Goal: Information Seeking & Learning: Find contact information

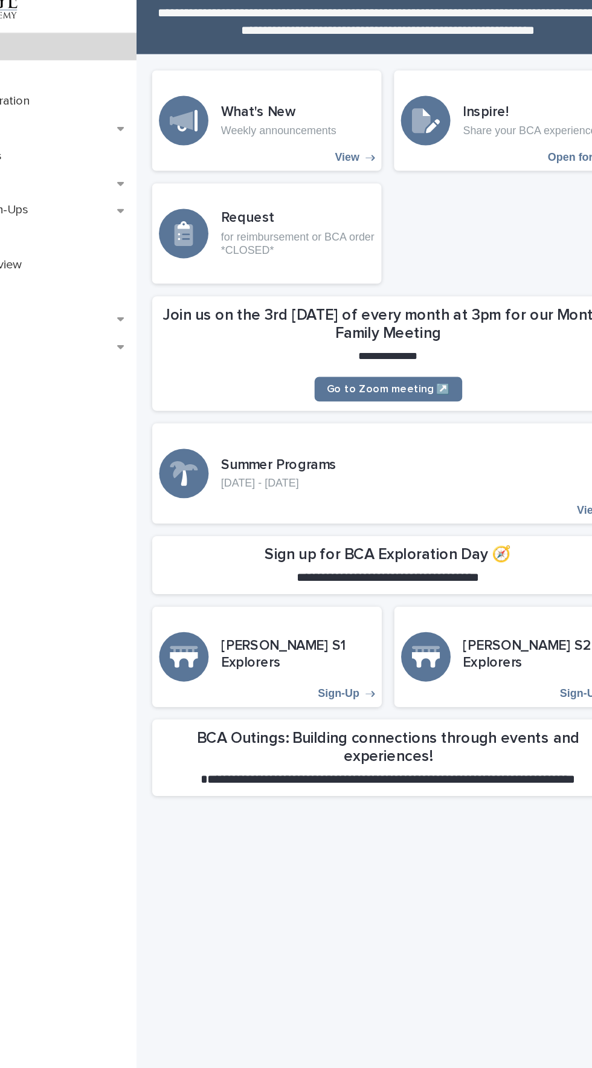
scroll to position [1, 0]
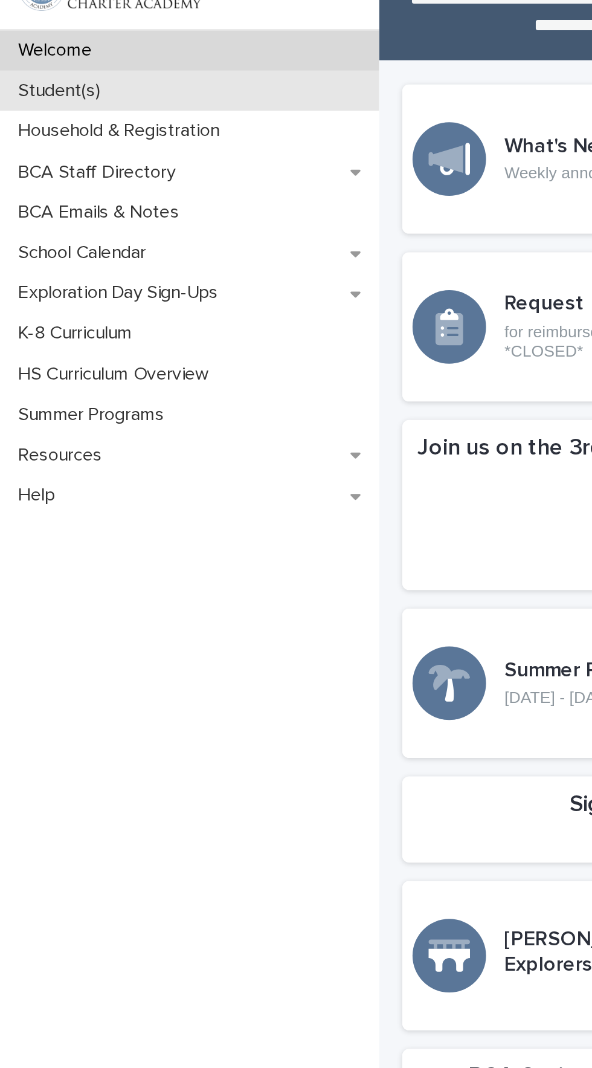
click at [36, 106] on p "Student(s)" at bounding box center [33, 105] width 57 height 11
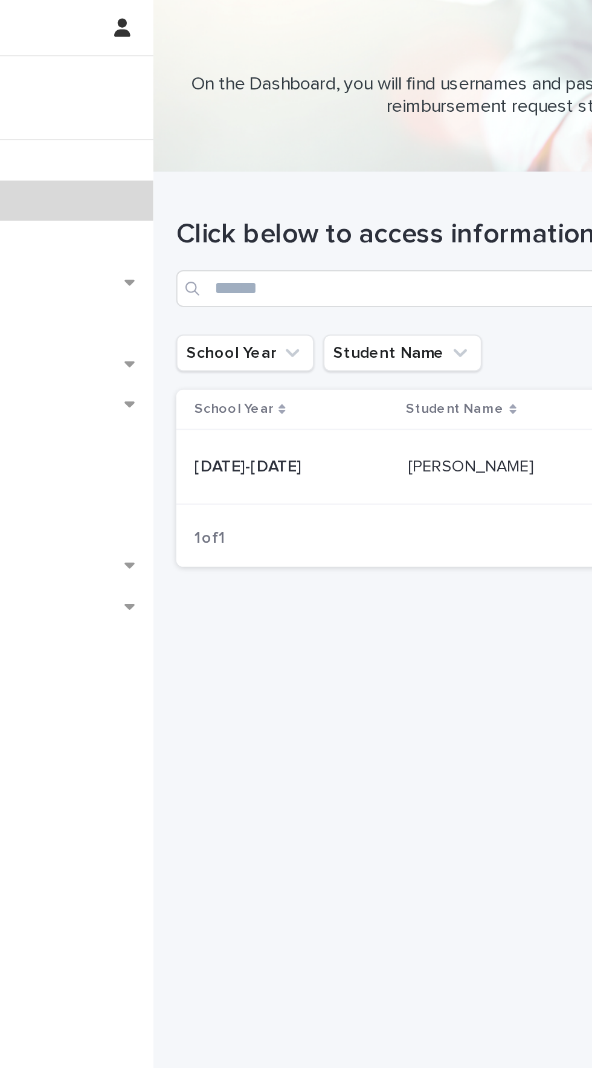
click at [360, 236] on div "Chloe Morgan Chloe Morgan" at bounding box center [391, 246] width 115 height 20
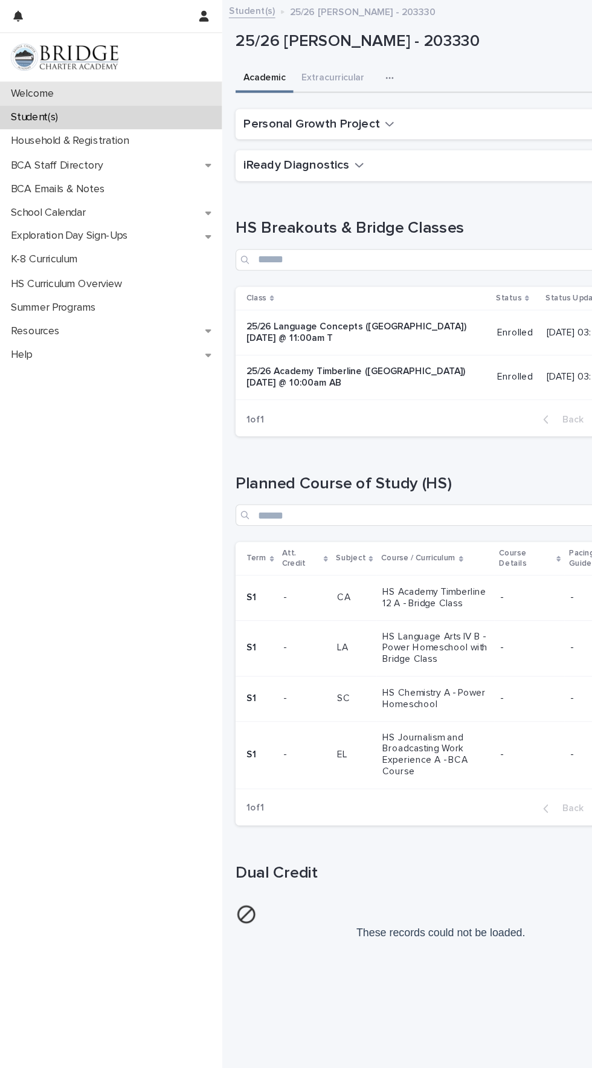
click at [126, 76] on div "Welcome" at bounding box center [99, 84] width 199 height 21
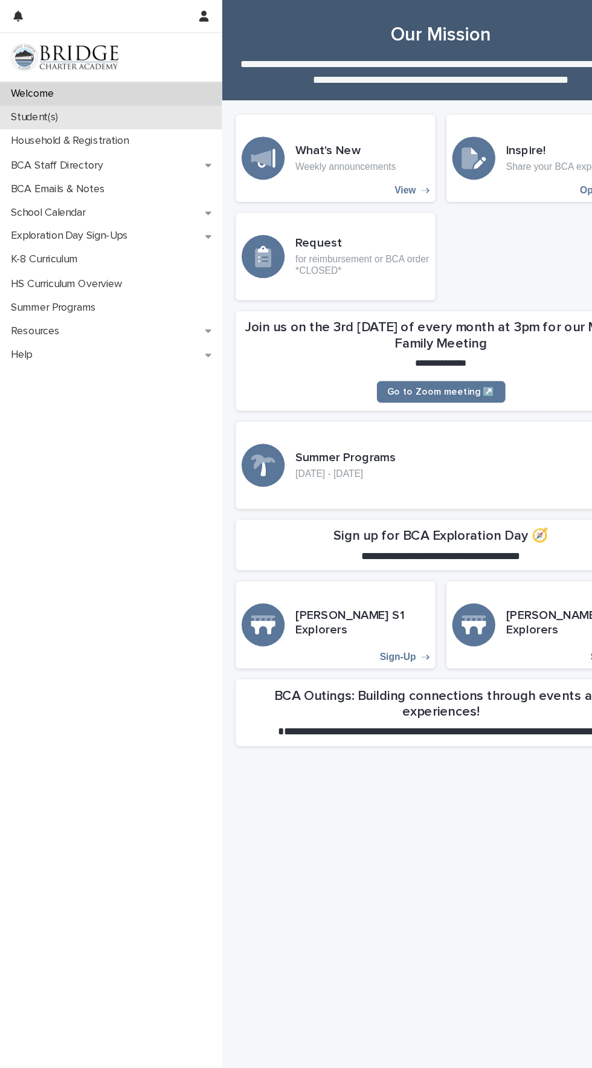
click at [65, 110] on div "Student(s)" at bounding box center [99, 105] width 199 height 21
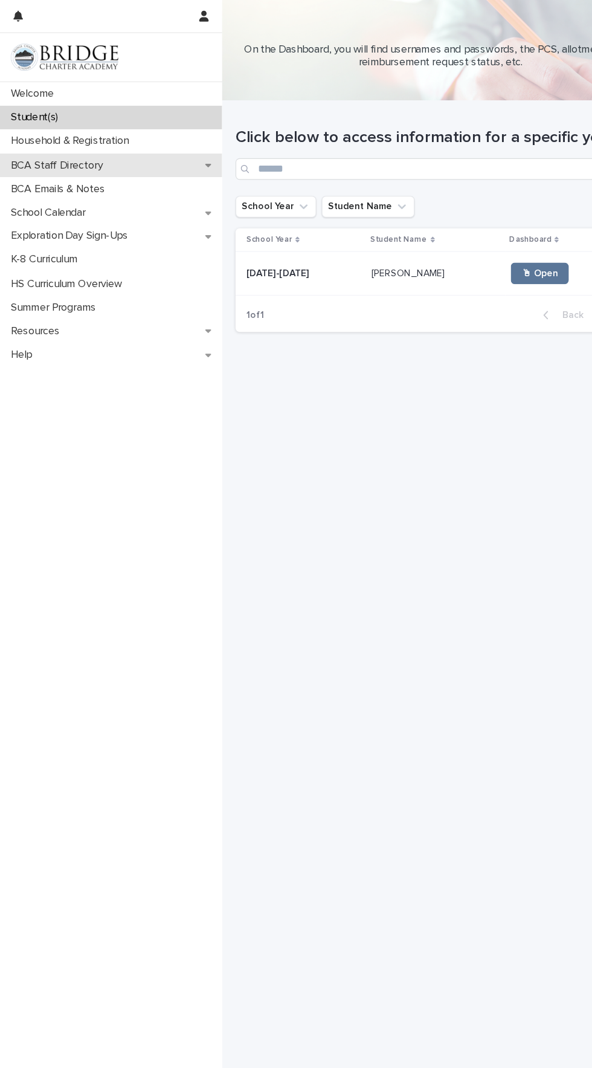
click at [120, 140] on div "BCA Staff Directory" at bounding box center [99, 148] width 199 height 21
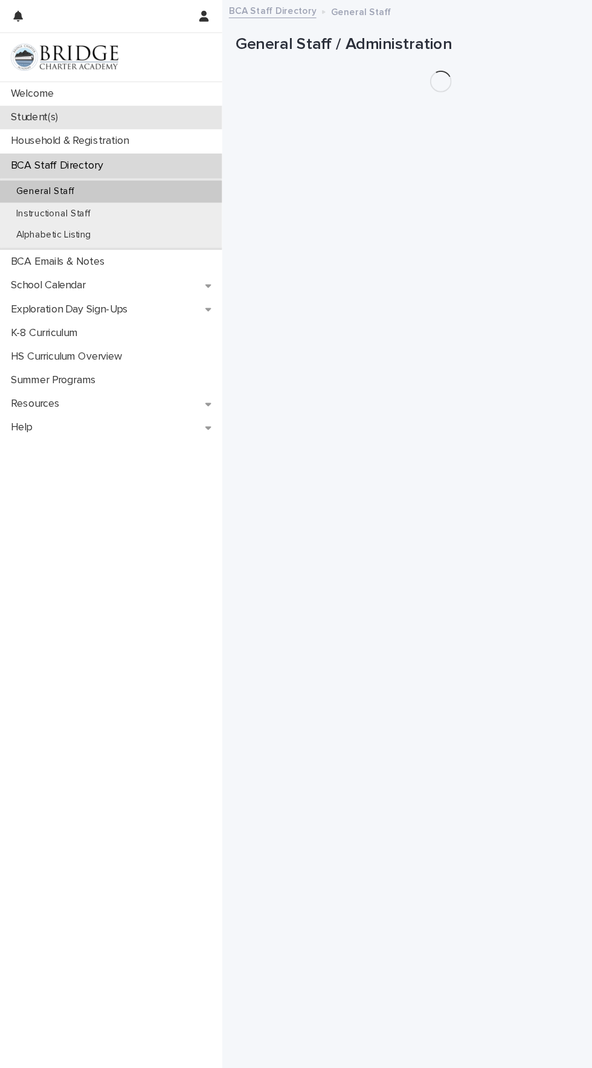
click at [137, 112] on div "Student(s)" at bounding box center [99, 105] width 199 height 21
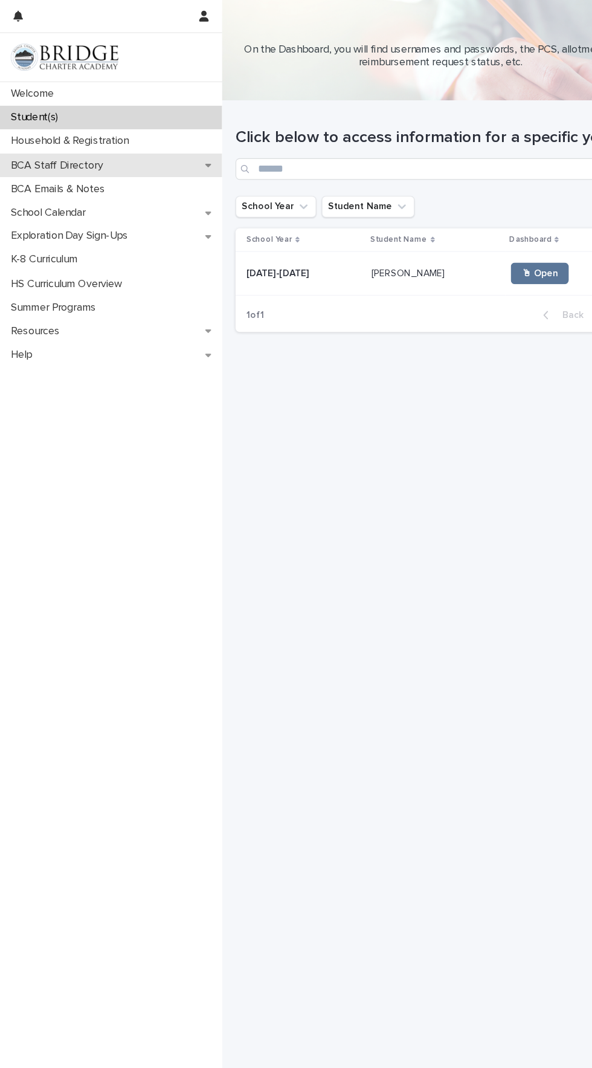
click at [91, 143] on p "BCA Staff Directory" at bounding box center [53, 148] width 97 height 11
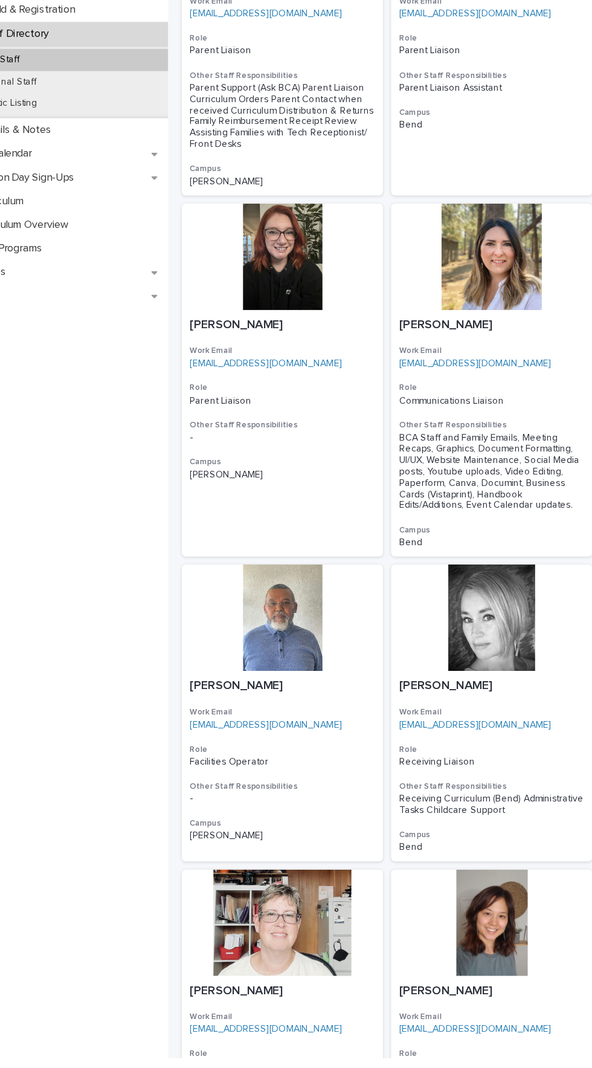
scroll to position [830, 0]
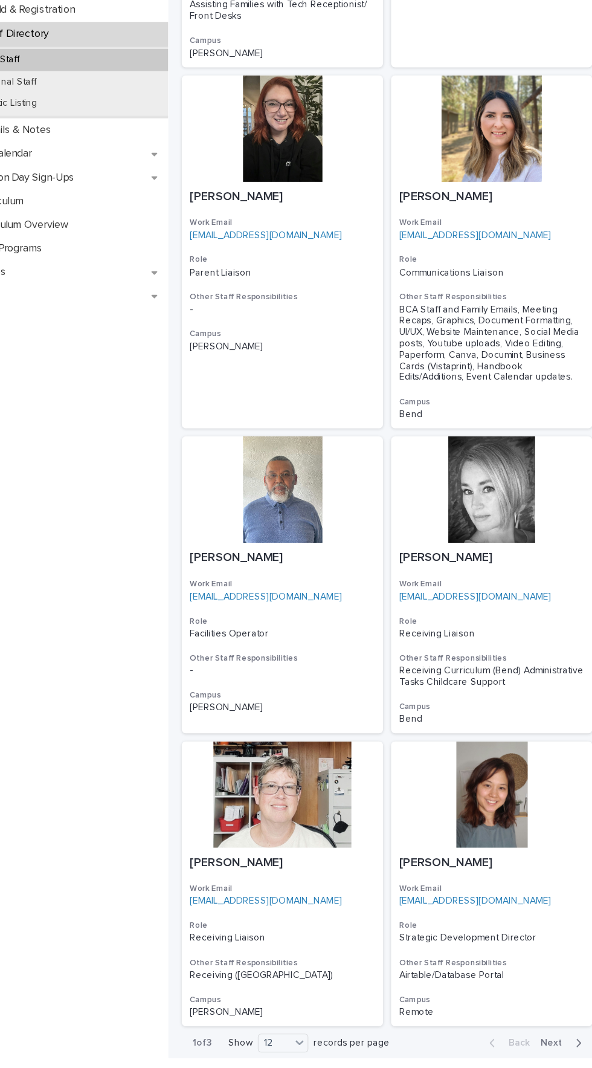
click at [546, 1050] on span "Next" at bounding box center [546, 1054] width 27 height 8
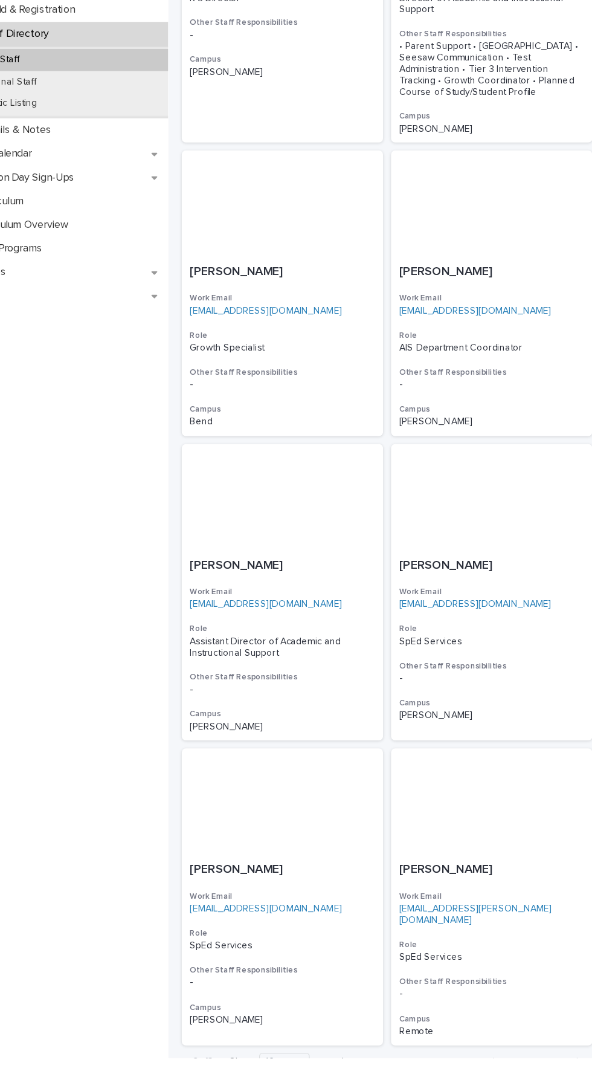
scroll to position [739, 0]
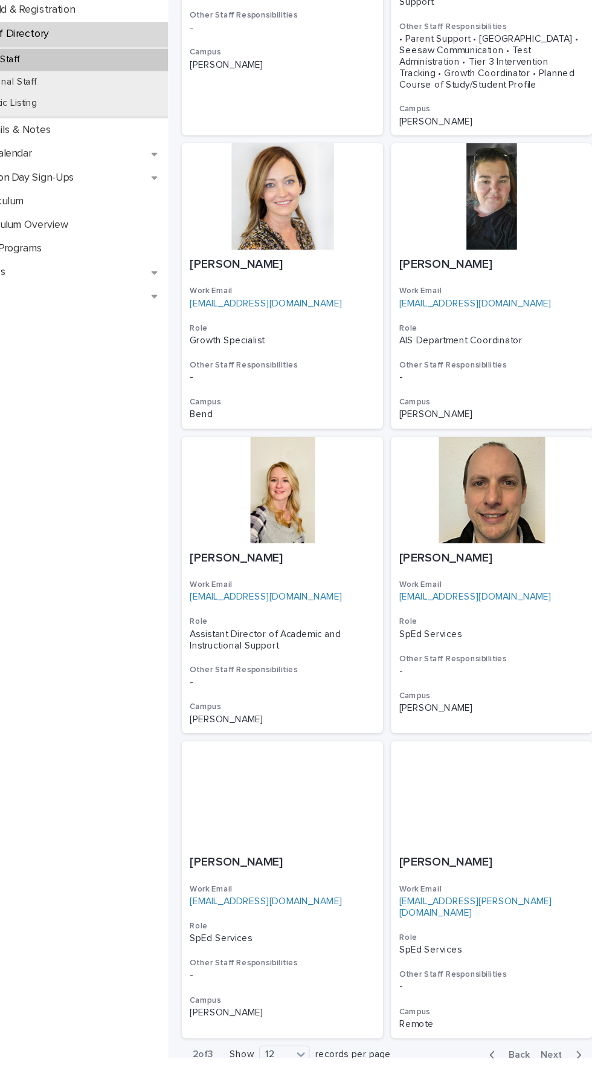
click at [551, 1060] on span "Next" at bounding box center [546, 1064] width 27 height 8
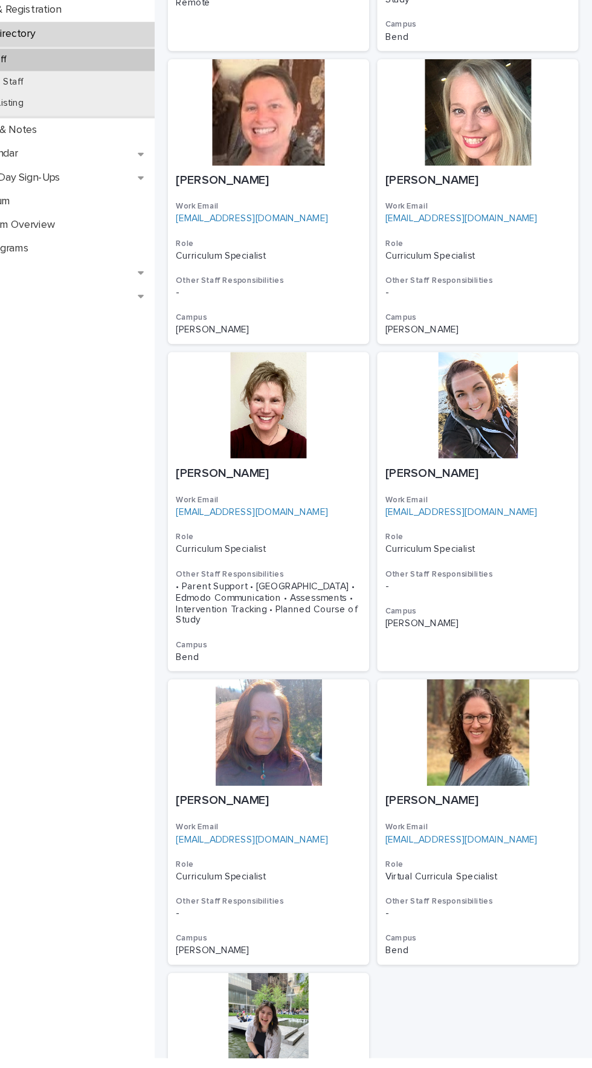
scroll to position [466, 0]
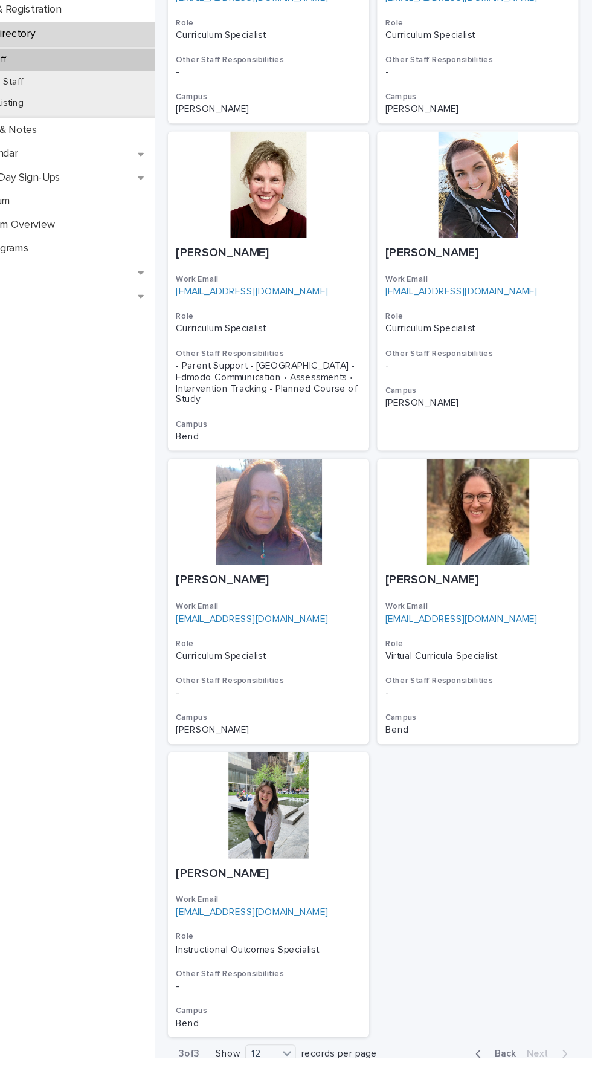
click at [505, 1059] on button "Back" at bounding box center [503, 1064] width 51 height 11
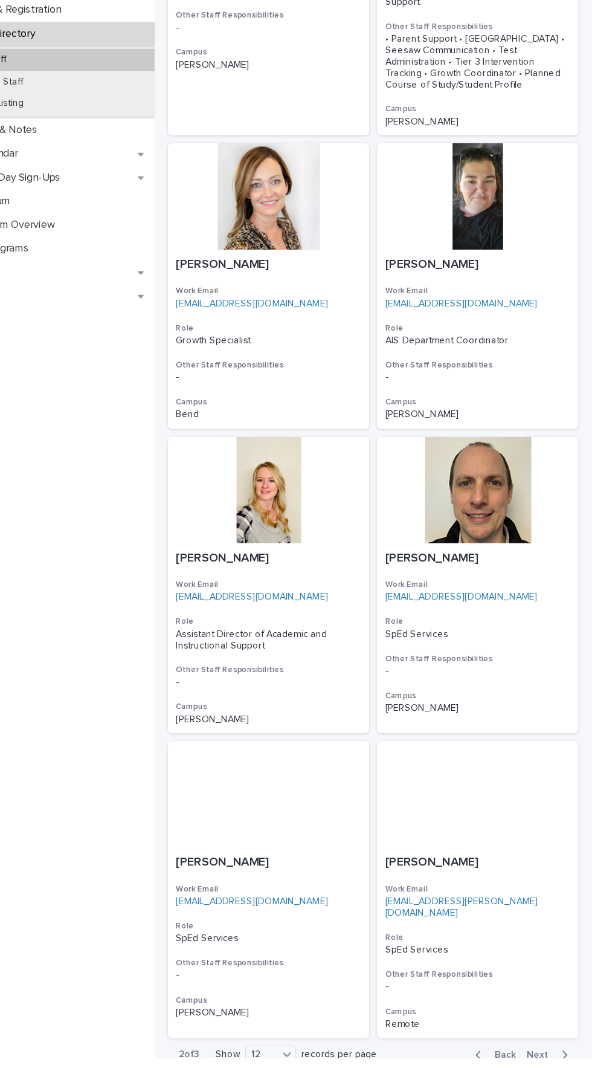
click at [500, 1060] on span "Back" at bounding box center [511, 1064] width 26 height 8
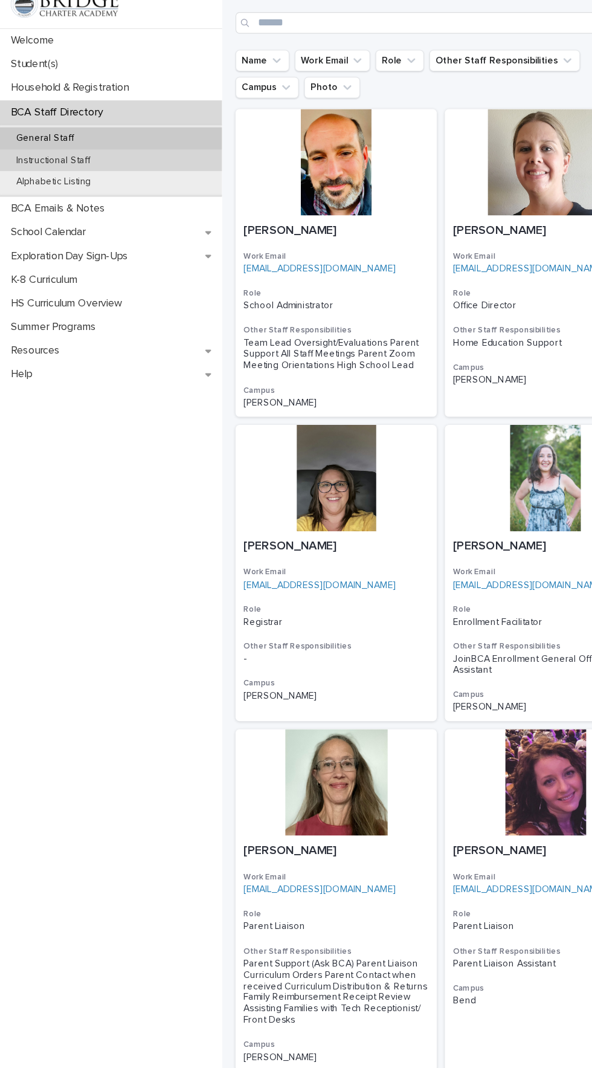
click at [39, 190] on p "Instructional Staff" at bounding box center [48, 192] width 86 height 10
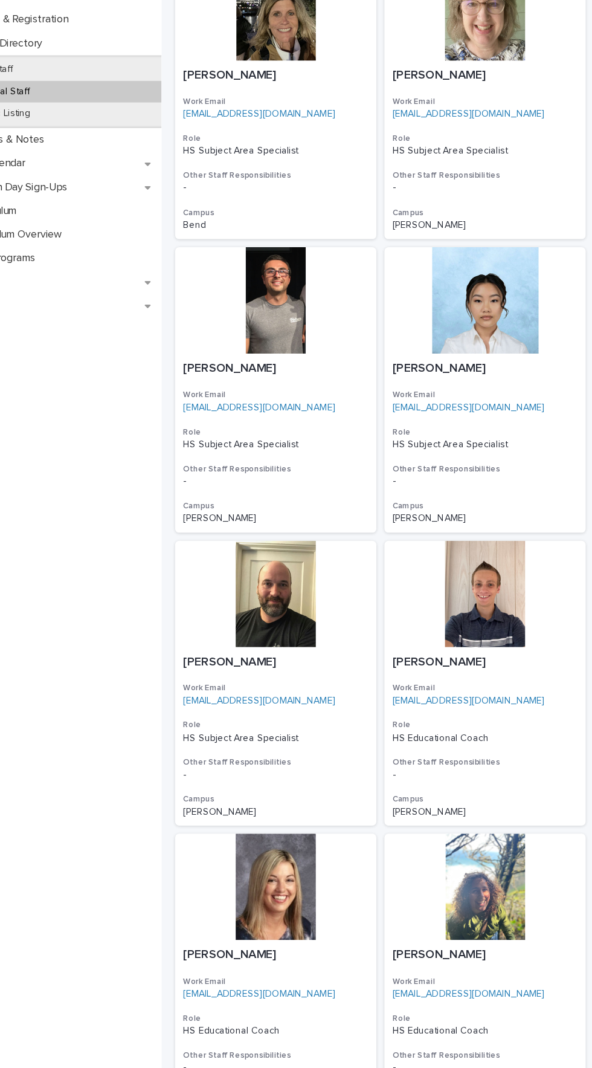
scroll to position [739, 0]
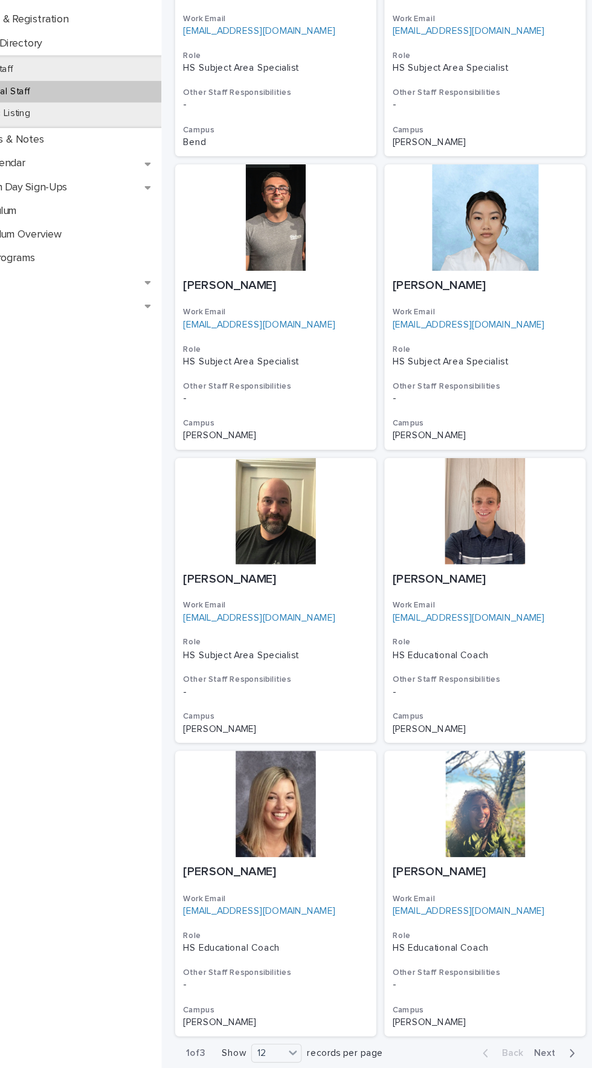
click at [541, 1050] on span "Next" at bounding box center [546, 1054] width 27 height 8
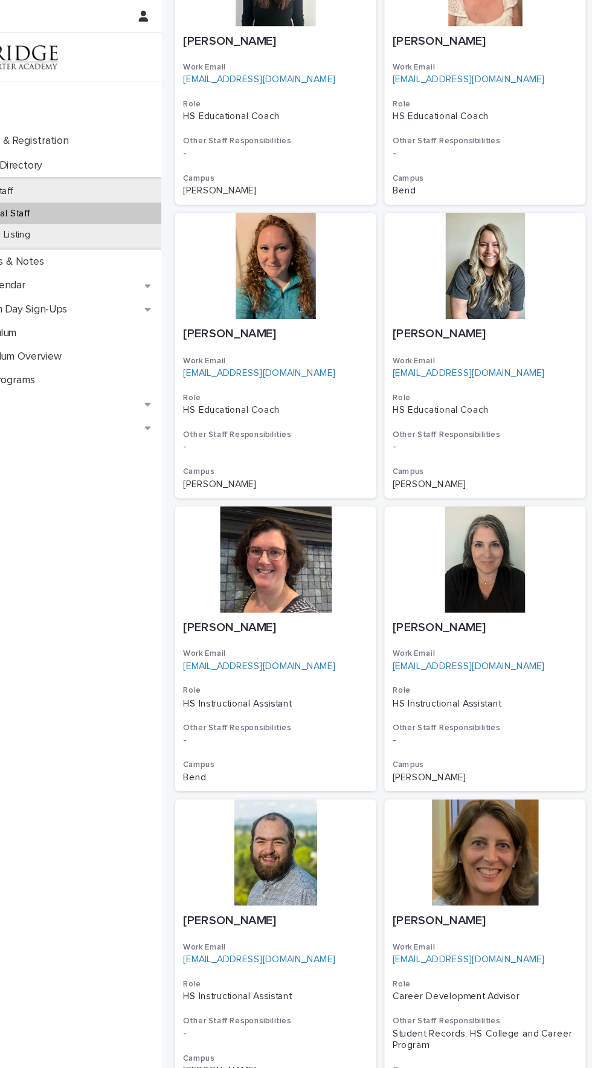
scroll to position [222, 0]
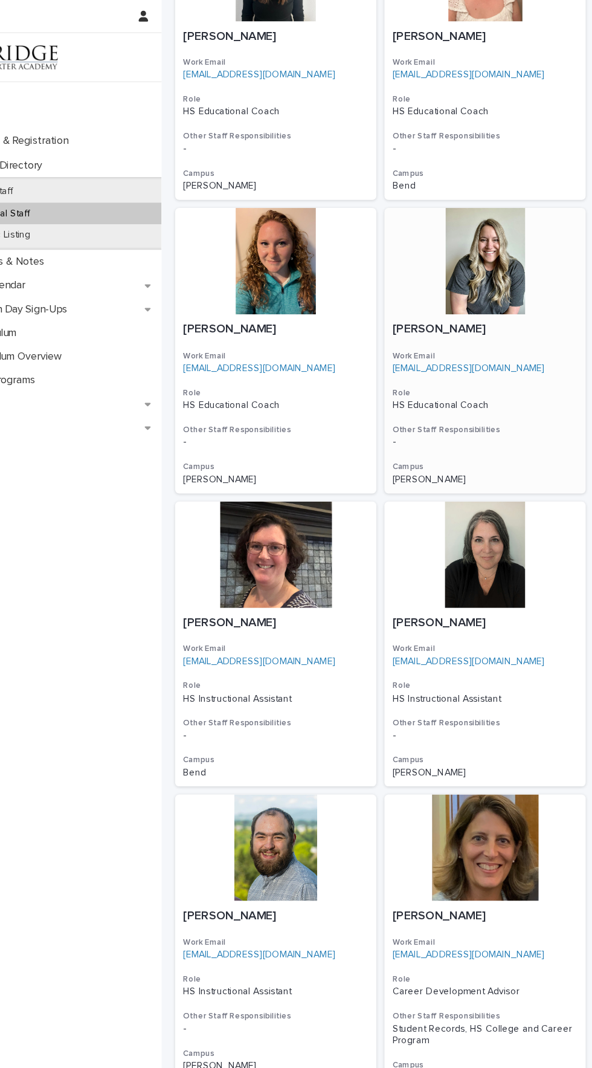
click at [475, 244] on div at bounding box center [489, 234] width 181 height 95
